Goal: Task Accomplishment & Management: Manage account settings

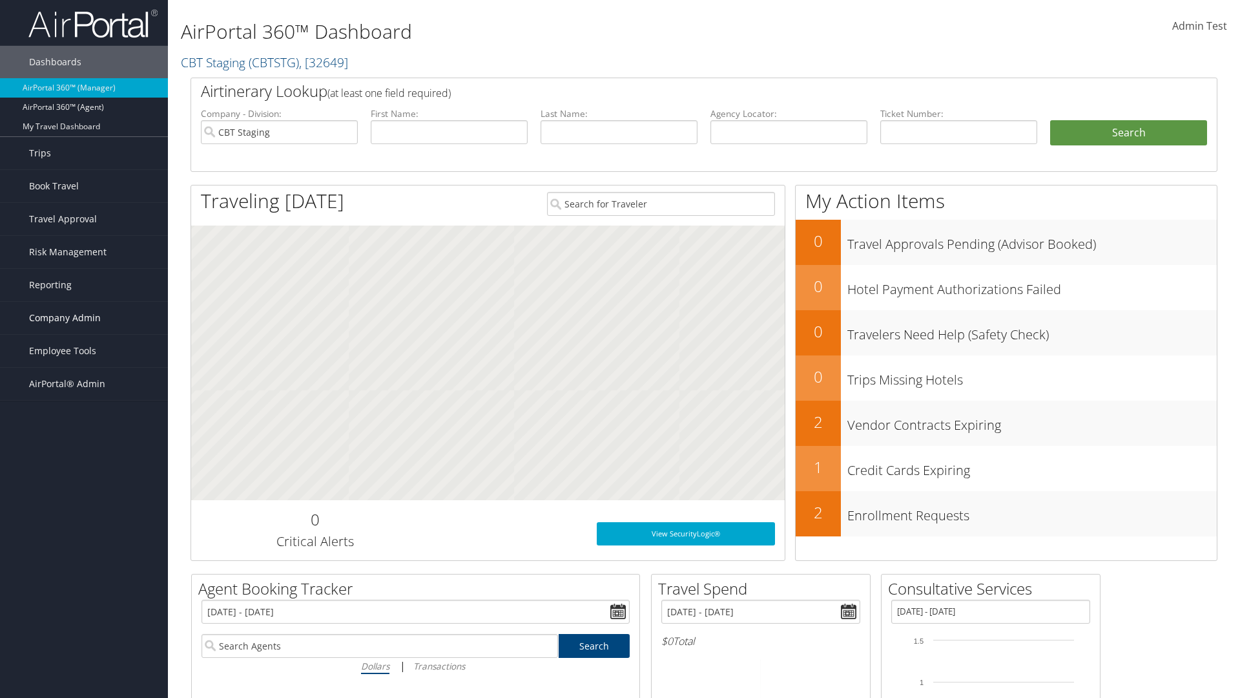
click at [84, 318] on span "Company Admin" at bounding box center [65, 318] width 72 height 32
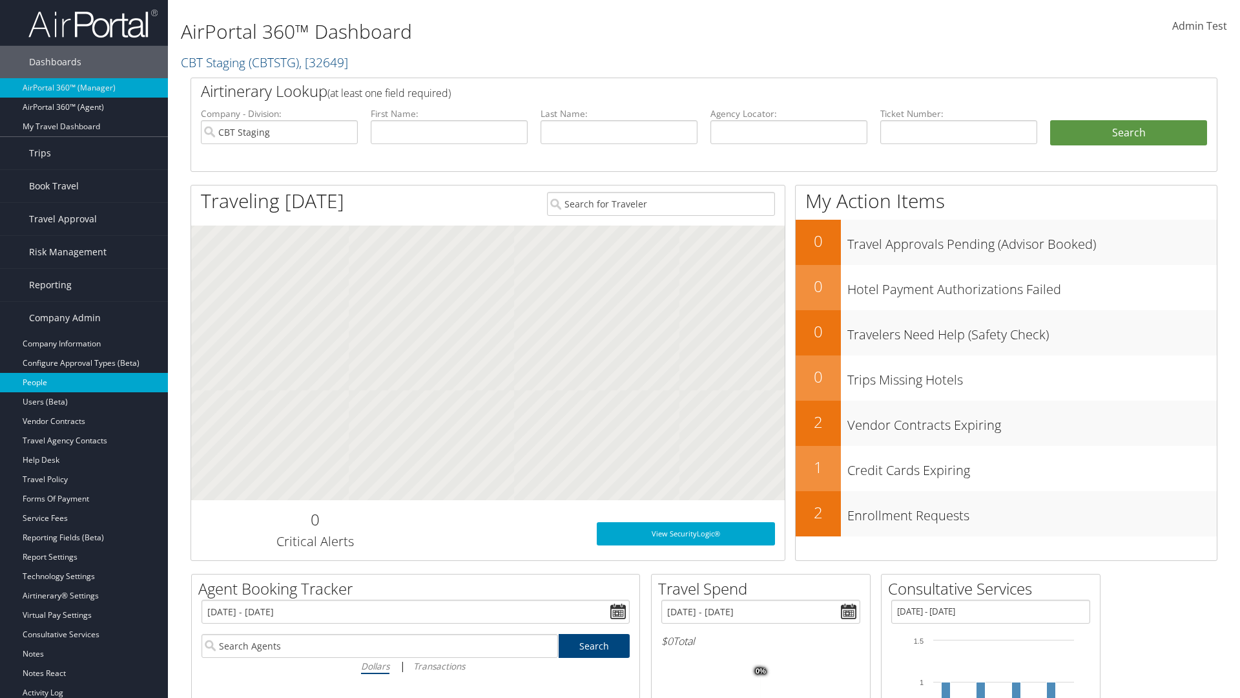
click at [84, 382] on link "People" at bounding box center [84, 382] width 168 height 19
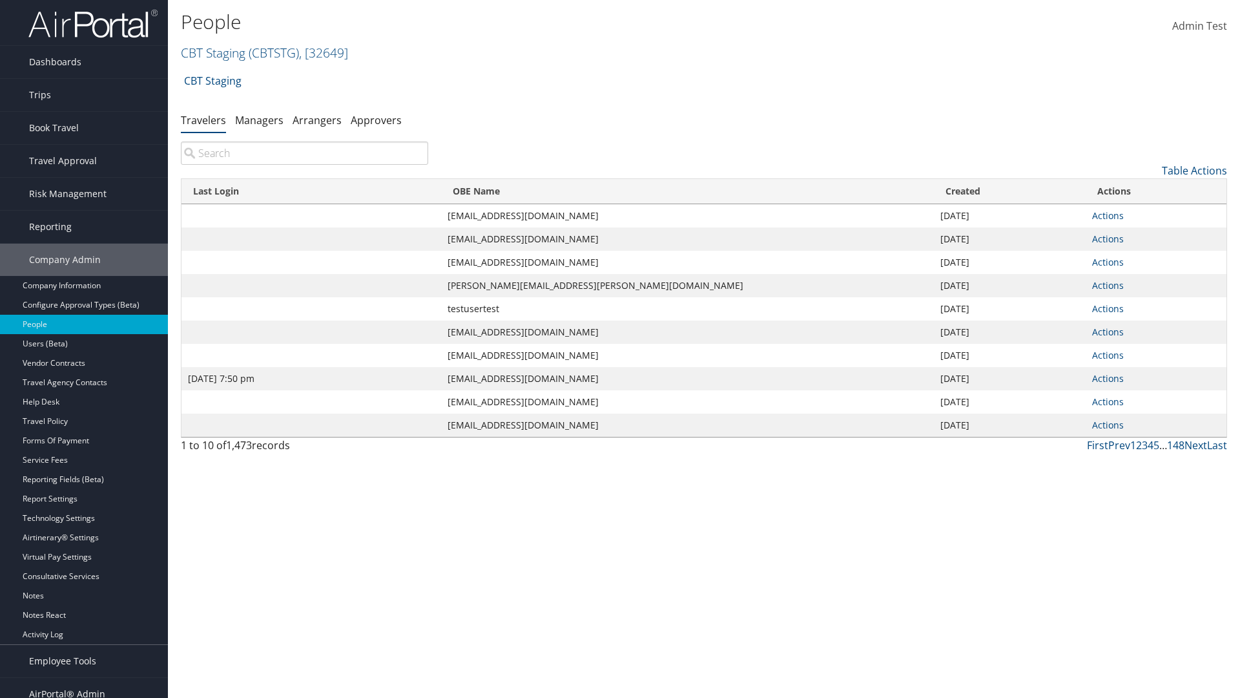
click at [304, 153] on input "search" at bounding box center [304, 152] width 247 height 23
type input "Jan 9, 2024 7:50 pm"
